Goal: Navigation & Orientation: Understand site structure

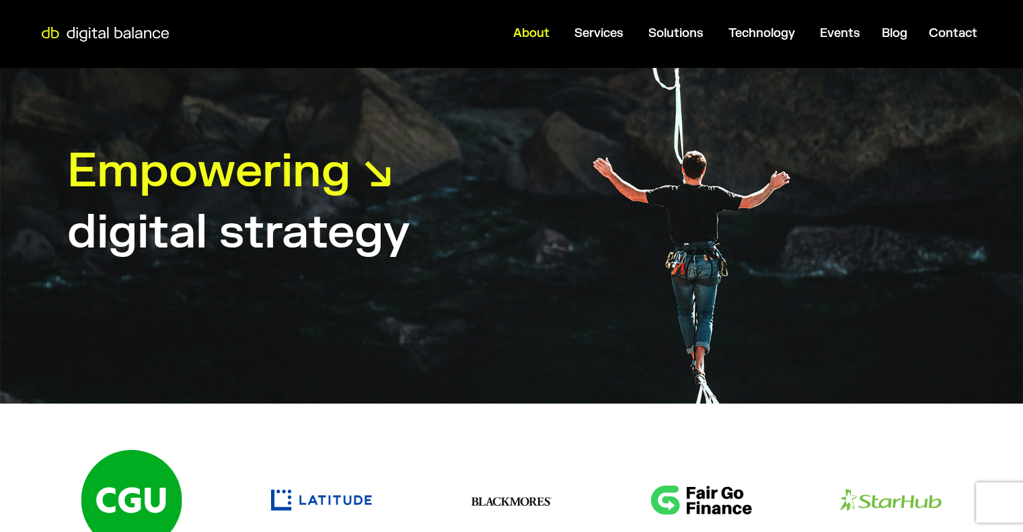
click at [532, 38] on span "About" at bounding box center [531, 33] width 36 height 15
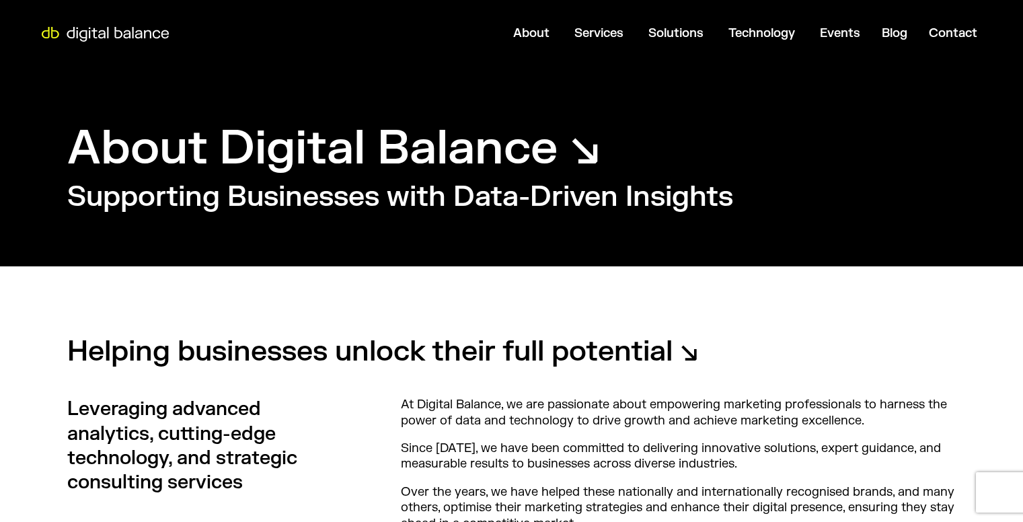
scroll to position [269, 0]
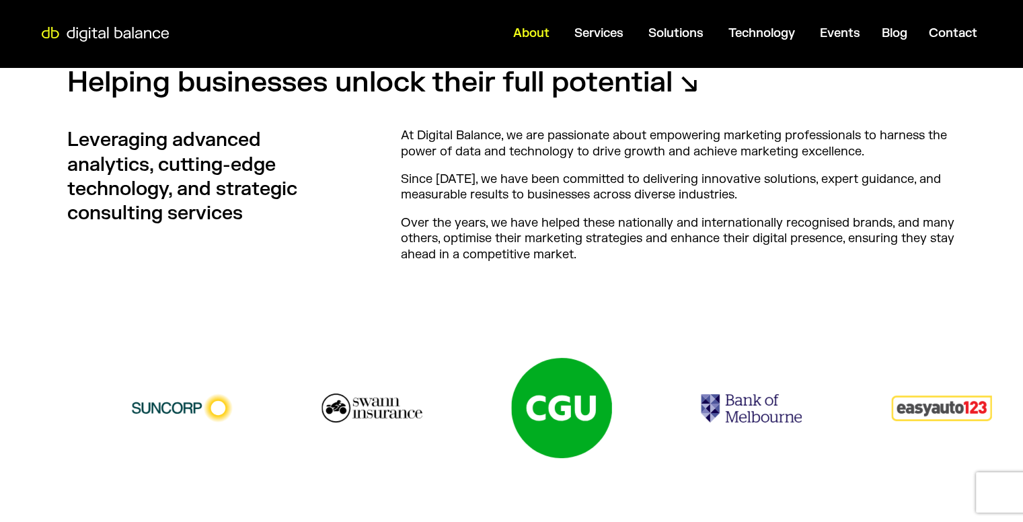
click at [527, 36] on span "About" at bounding box center [531, 33] width 36 height 15
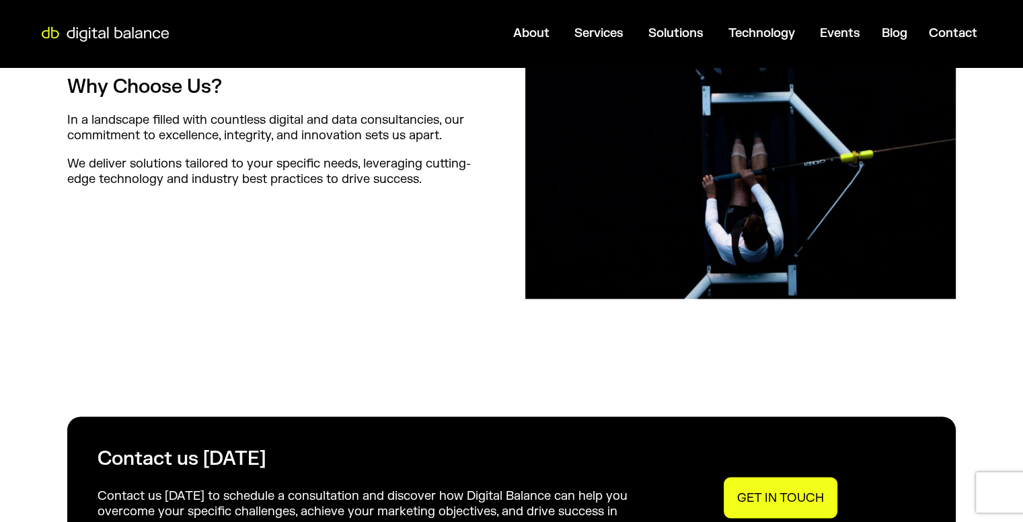
scroll to position [1817, 0]
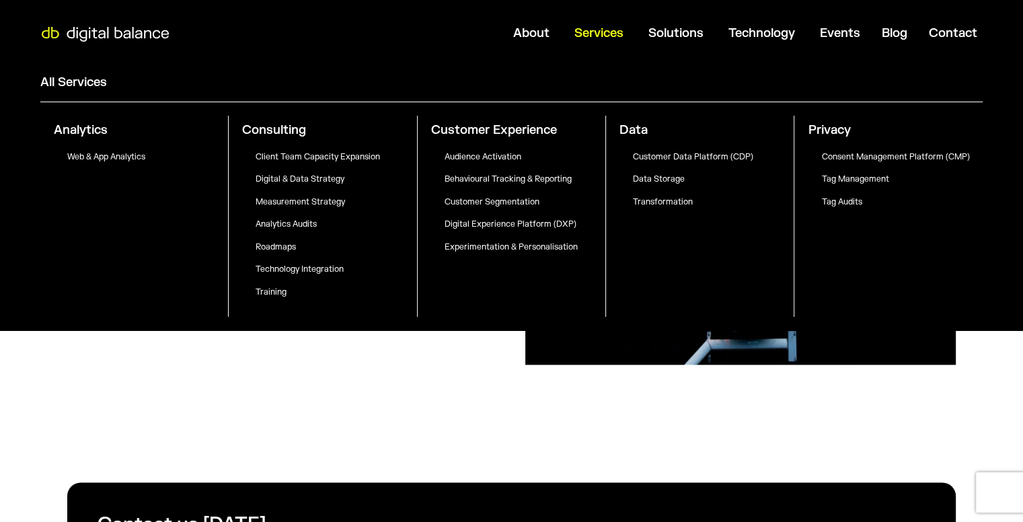
click at [591, 26] on span "Services" at bounding box center [599, 33] width 49 height 15
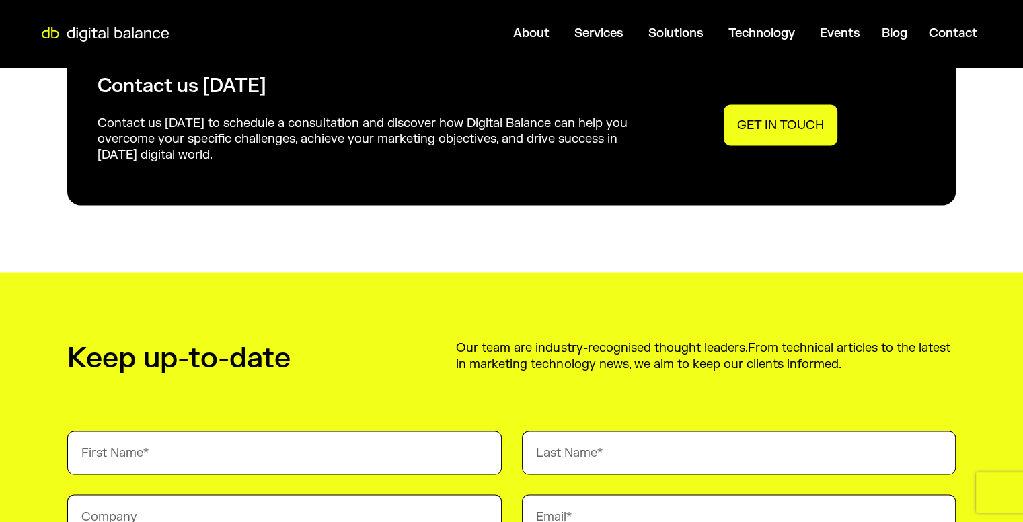
scroll to position [2422, 0]
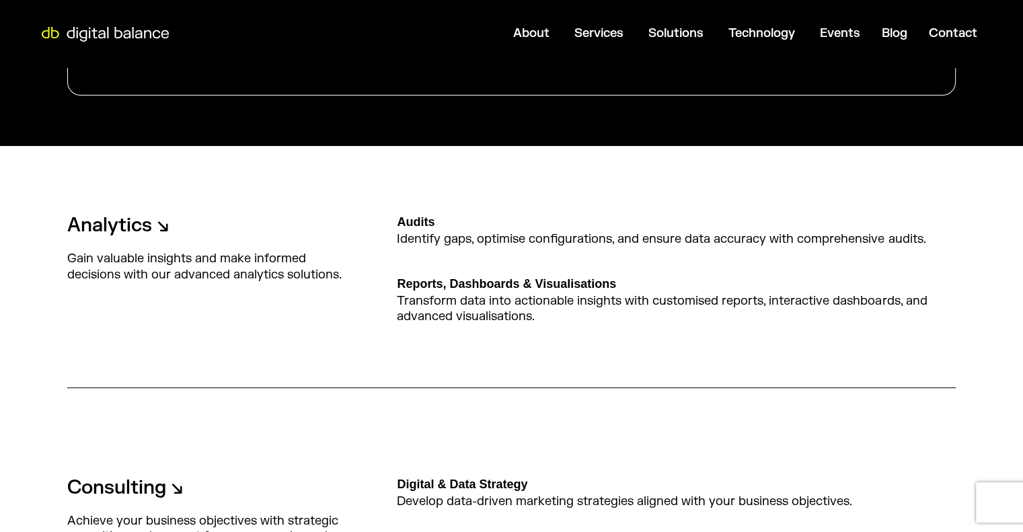
scroll to position [336, 0]
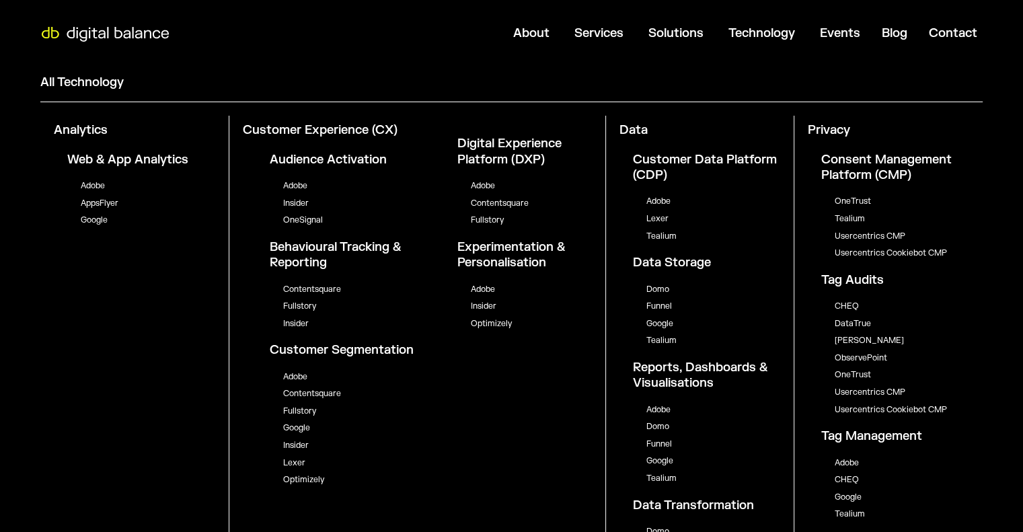
click at [100, 80] on link "All Technology" at bounding box center [81, 82] width 83 height 15
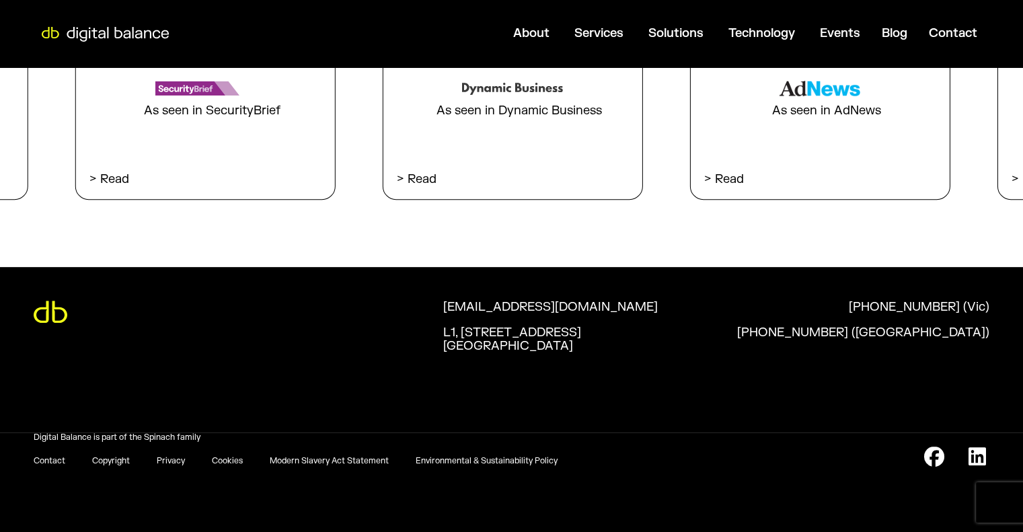
scroll to position [5658, 0]
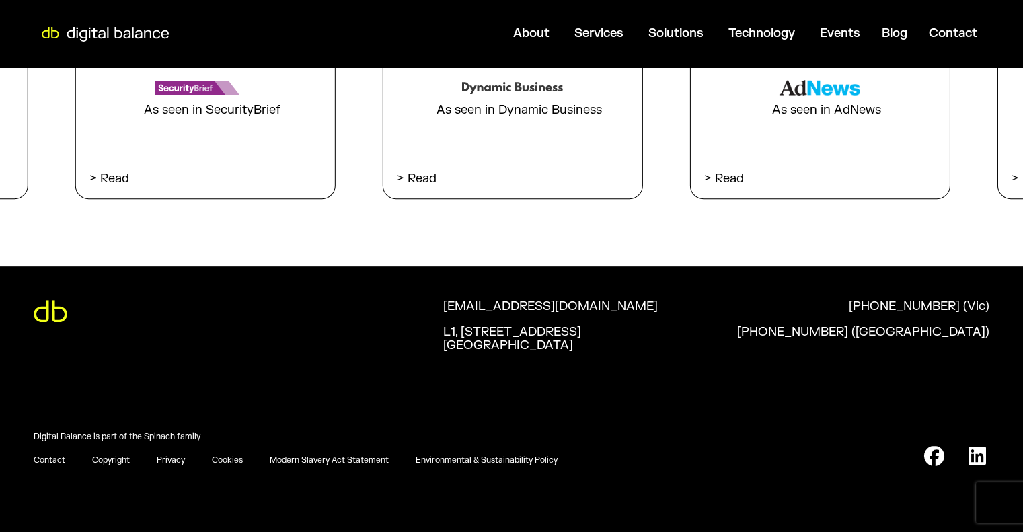
click at [974, 455] on icon at bounding box center [974, 456] width 26 height 20
